Goal: Task Accomplishment & Management: Complete application form

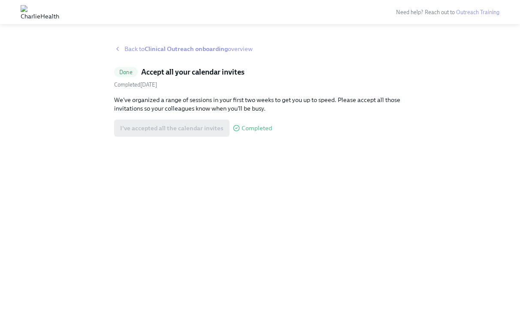
click at [197, 49] on strong "Clinical Outreach onboarding" at bounding box center [186, 49] width 83 height 8
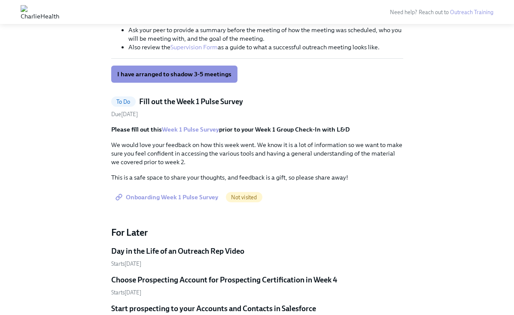
scroll to position [649, 0]
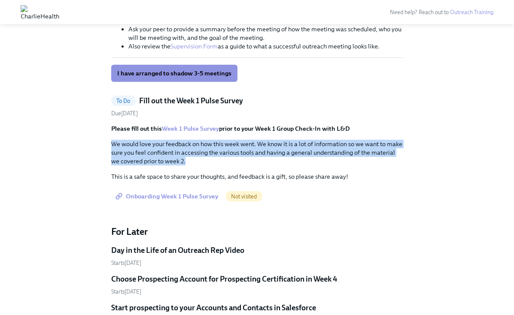
drag, startPoint x: 277, startPoint y: 154, endPoint x: 270, endPoint y: 127, distance: 27.7
click at [270, 127] on div "Please fill out this Week 1 Pulse Survey prior to your Week 1 Group Check-In wi…" at bounding box center [257, 152] width 292 height 57
click at [269, 128] on div "Please fill out this Week 1 Pulse Survey prior to your Week 1 Group Check-In wi…" at bounding box center [257, 152] width 292 height 57
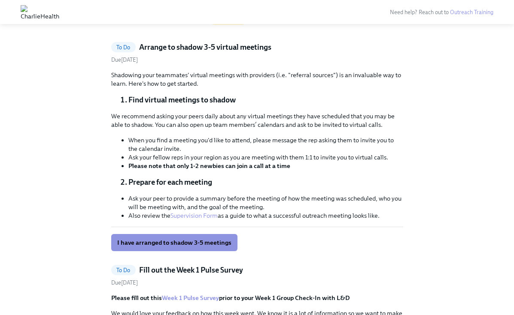
scroll to position [480, 0]
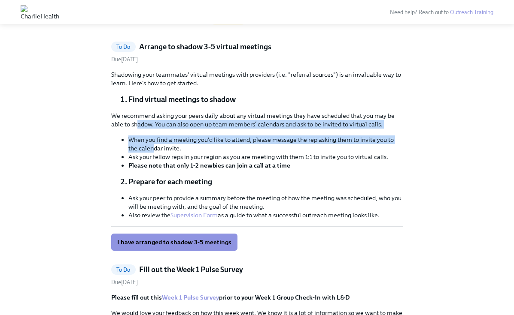
drag, startPoint x: 138, startPoint y: 112, endPoint x: 140, endPoint y: 142, distance: 29.7
click at [140, 142] on div "We recommend asking your peers daily about any virtual meetings they have sched…" at bounding box center [257, 141] width 292 height 58
click at [139, 141] on li "When you find a meeting you'd like to attend, please message the rep asking the…" at bounding box center [265, 144] width 275 height 17
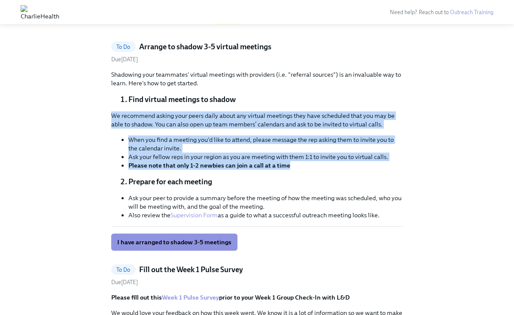
drag, startPoint x: 184, startPoint y: 162, endPoint x: 112, endPoint y: 110, distance: 88.4
click at [112, 110] on div "Shadowing your teammates' virtual meetings with providers (i.e. "referral sourc…" at bounding box center [257, 160] width 292 height 181
click at [112, 112] on p "We recommend asking your peers daily about any virtual meetings they have sched…" at bounding box center [257, 120] width 292 height 17
drag, startPoint x: 112, startPoint y: 110, endPoint x: 207, endPoint y: 161, distance: 108.3
click at [207, 161] on div "Shadowing your teammates' virtual meetings with providers (i.e. "referral sourc…" at bounding box center [257, 160] width 292 height 181
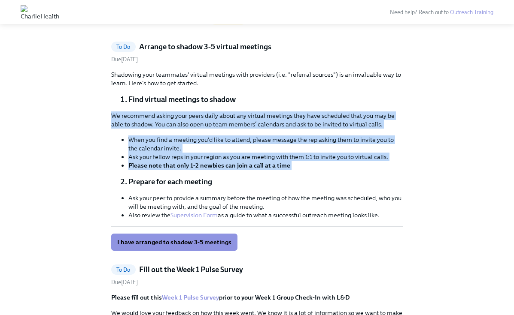
click at [207, 161] on div "Shadowing your teammates' virtual meetings with providers (i.e. "referral sourc…" at bounding box center [257, 160] width 292 height 181
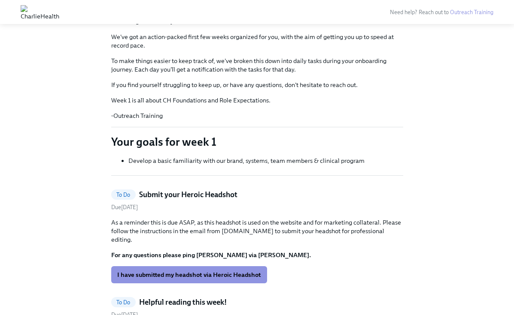
scroll to position [0, 0]
